Goal: Obtain resource: Download file/media

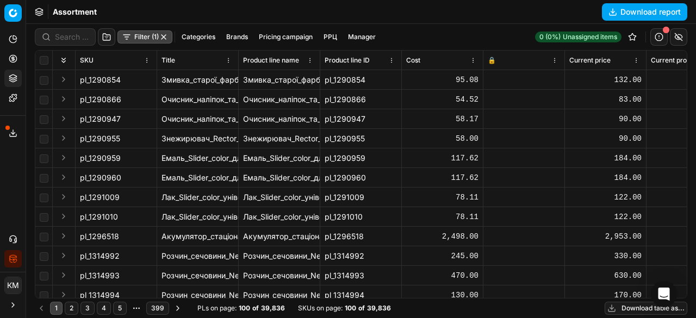
click at [649, 309] on button "Download table as..." at bounding box center [646, 308] width 83 height 13
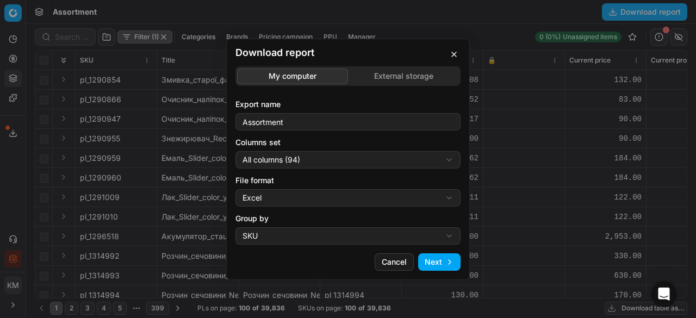
click at [435, 262] on button "Next" at bounding box center [439, 261] width 42 height 17
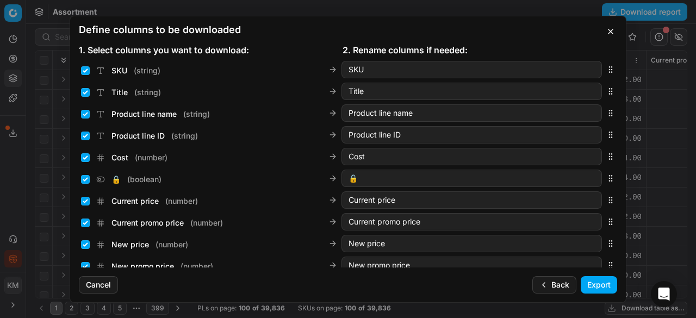
click at [592, 281] on button "Export" at bounding box center [599, 284] width 36 height 17
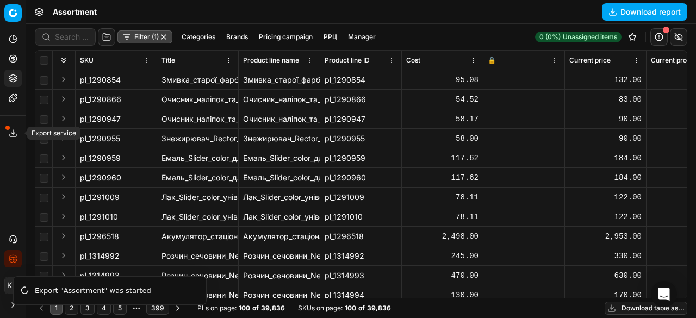
click at [11, 133] on icon at bounding box center [13, 133] width 9 height 9
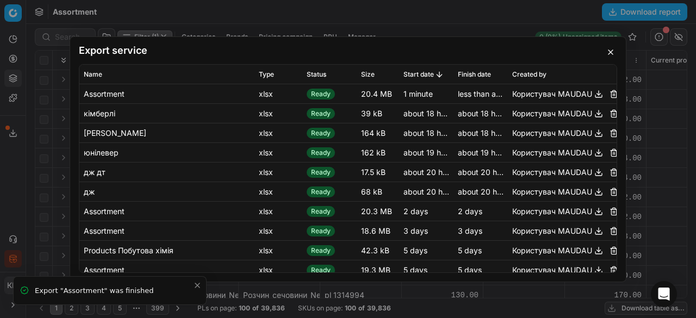
click at [592, 96] on button "button" at bounding box center [598, 93] width 13 height 13
click at [606, 51] on button "button" at bounding box center [610, 52] width 13 height 13
